Goal: Task Accomplishment & Management: Use online tool/utility

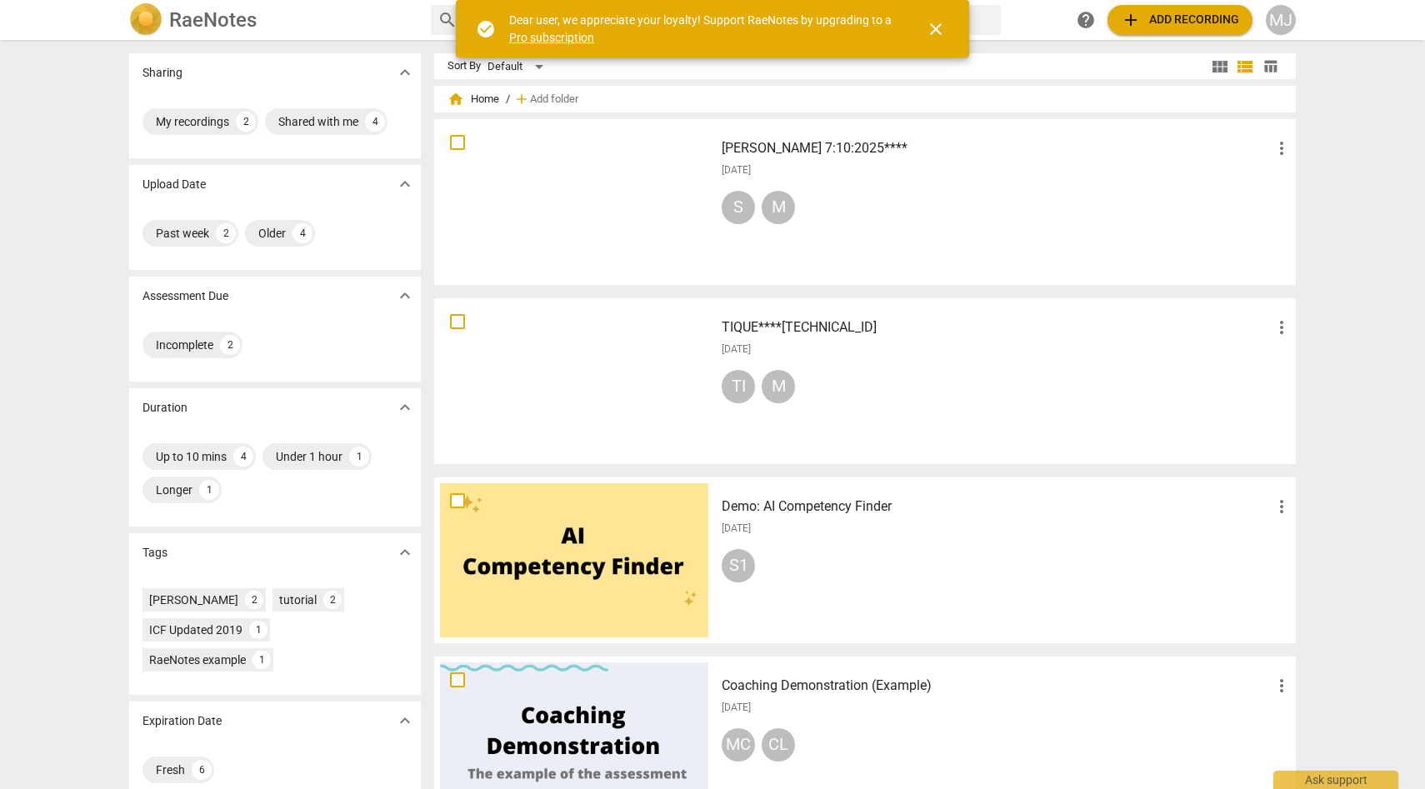
click at [793, 146] on h3 "[PERSON_NAME] 7:10:2025****" at bounding box center [997, 148] width 550 height 20
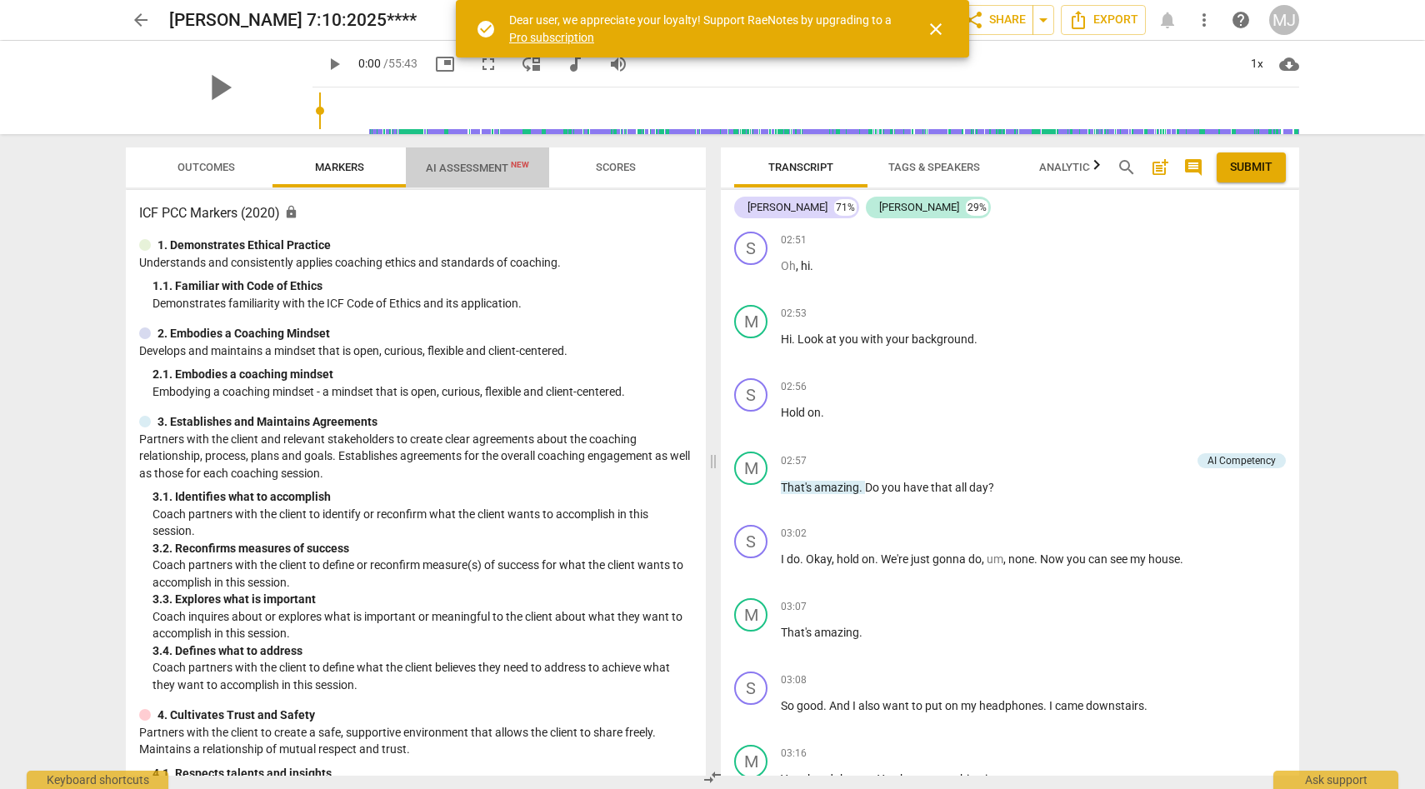
click at [487, 165] on span "AI Assessment New" at bounding box center [477, 168] width 103 height 13
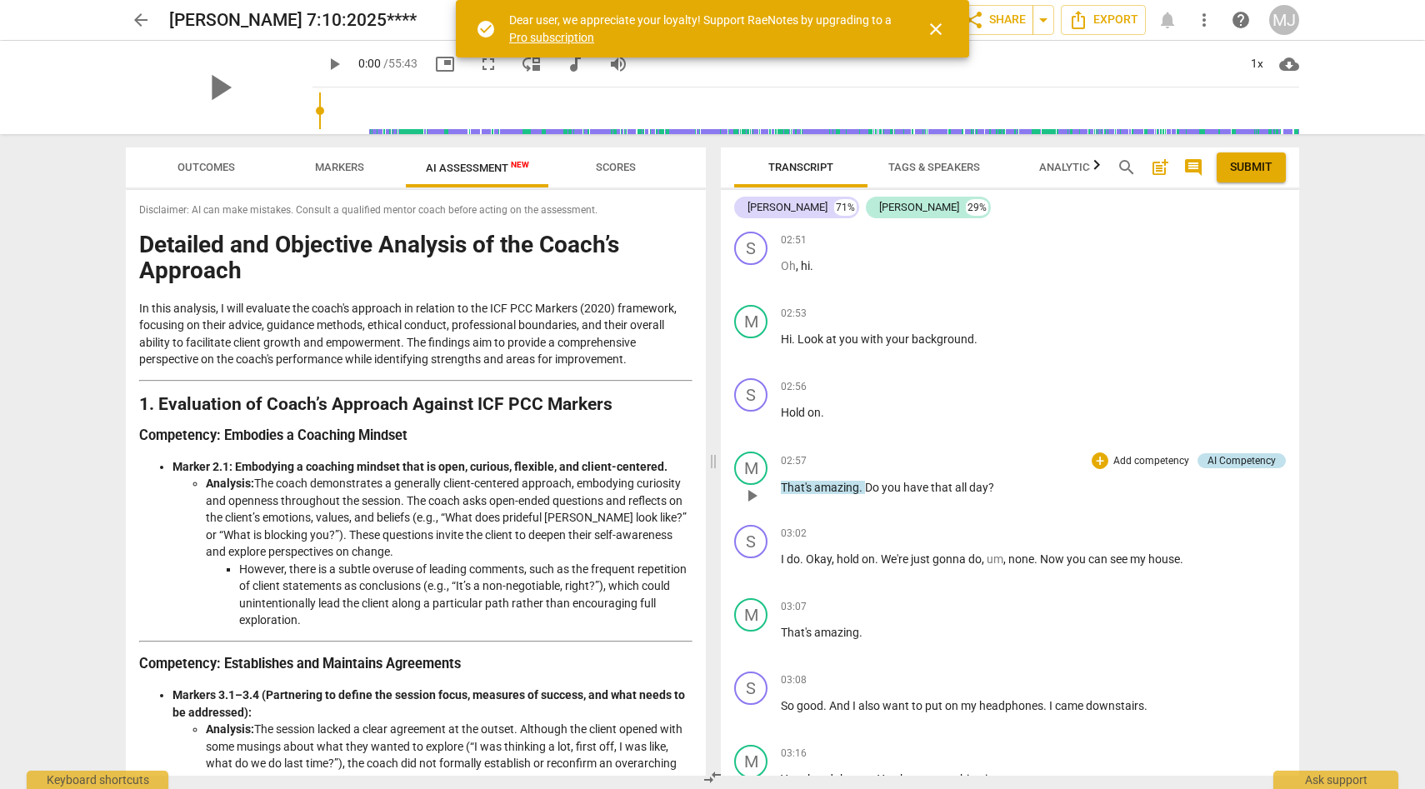
click at [1222, 456] on div "AI Competency" at bounding box center [1242, 460] width 68 height 15
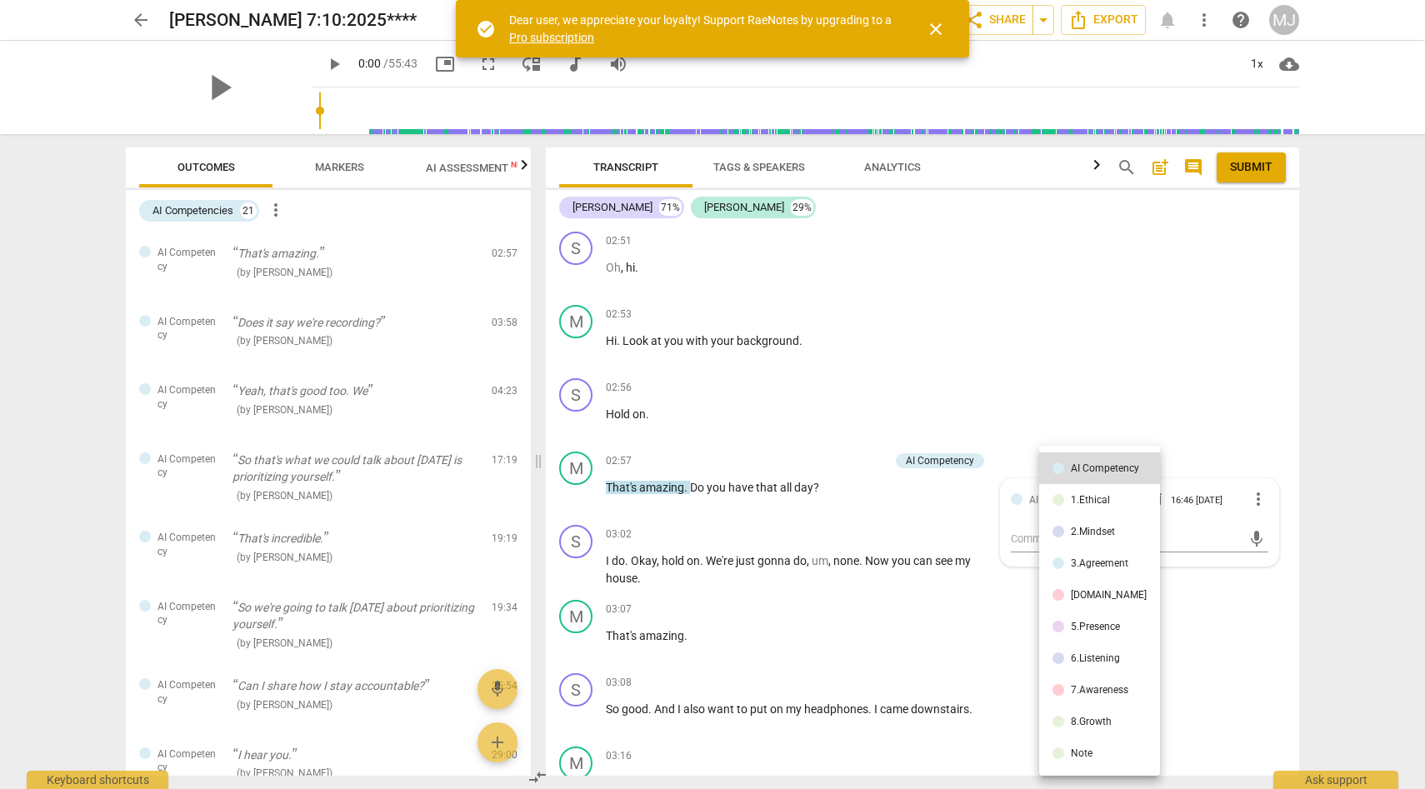
click at [1185, 430] on div at bounding box center [712, 394] width 1425 height 789
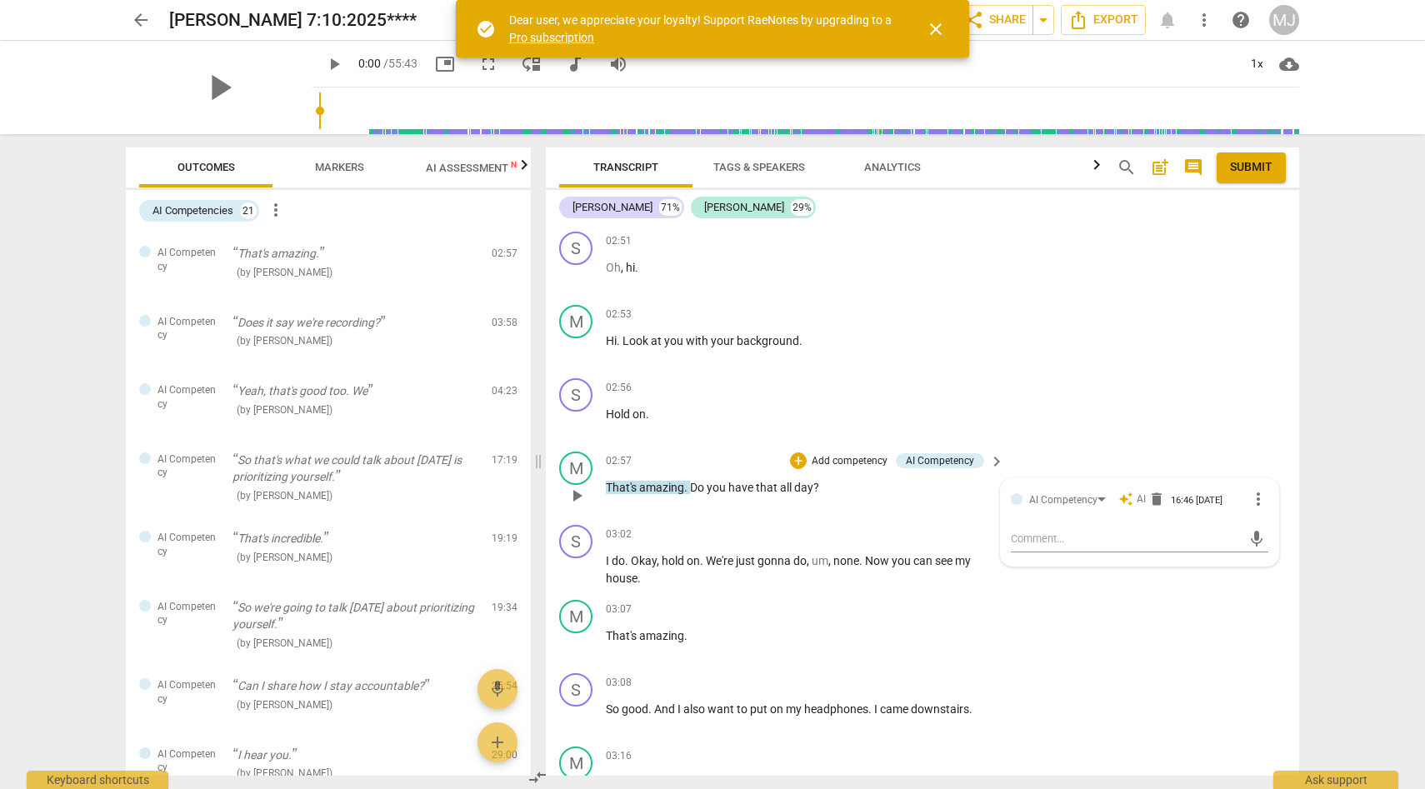
click at [1139, 449] on div "M play_arrow pause 02:57 + Add competency AI Competency keyboard_arrow_right Th…" at bounding box center [922, 481] width 753 height 73
click at [903, 617] on div "+ Add competency" at bounding box center [934, 609] width 99 height 17
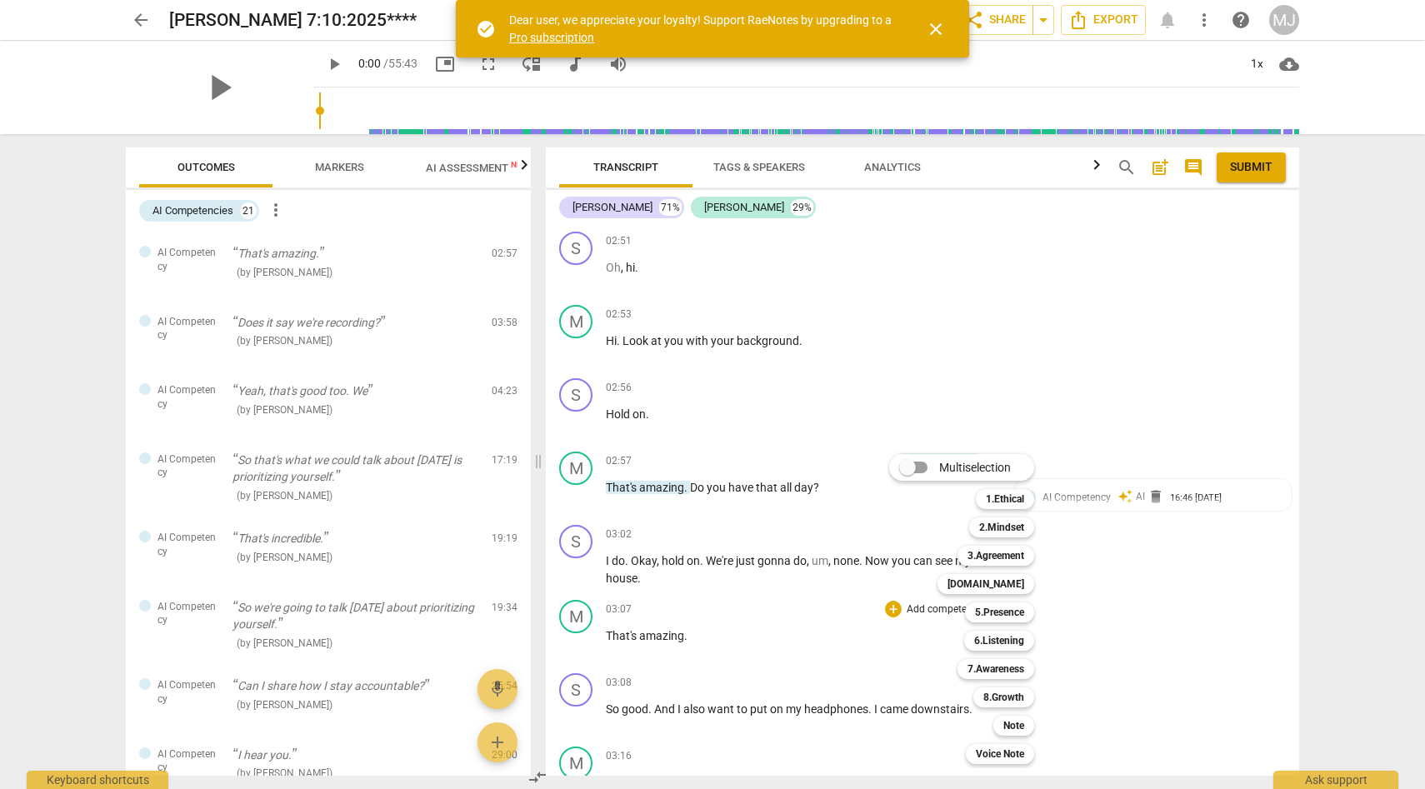
click at [903, 617] on div "Multiselection m 1.Ethical 1 2.Mindset 2 3.Agreement 3 [DOMAIN_NAME] 4 5.Presen…" at bounding box center [974, 609] width 183 height 318
click at [923, 640] on div "Multiselection m 1.Ethical 1 2.Mindset 2 3.Agreement 3 [DOMAIN_NAME] 4 5.Presen…" at bounding box center [974, 609] width 183 height 318
click at [1096, 599] on div at bounding box center [712, 394] width 1425 height 789
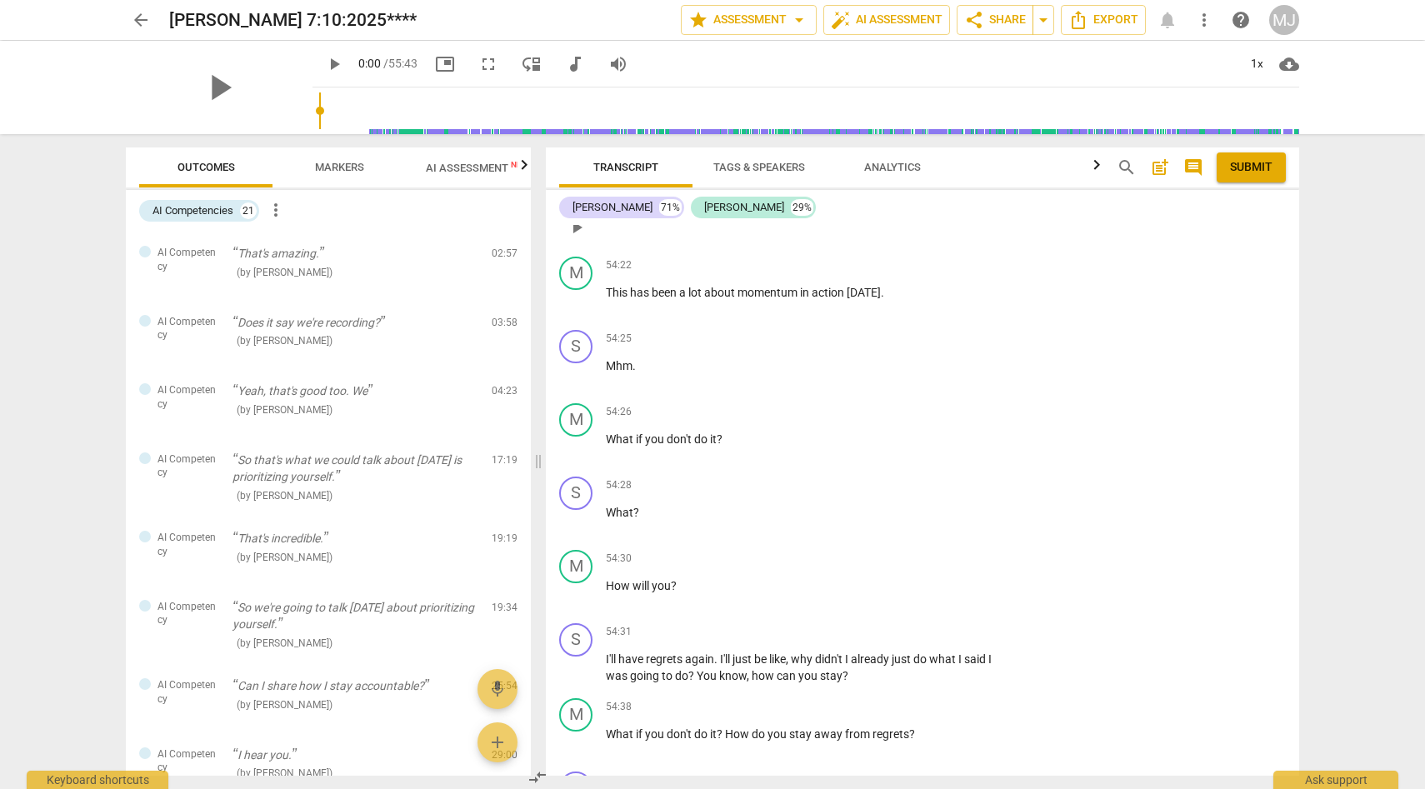
scroll to position [25395, 0]
